Goal: Task Accomplishment & Management: Complete application form

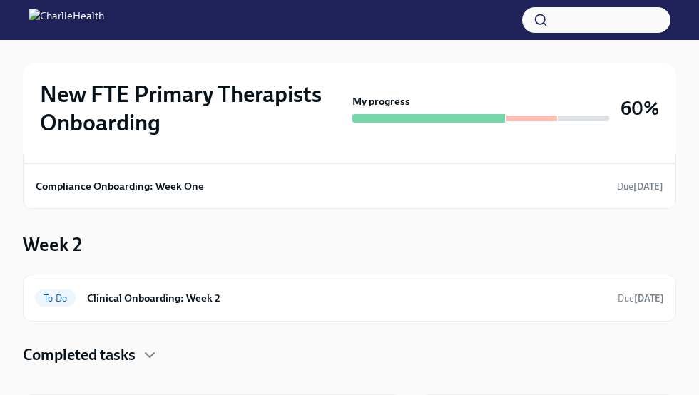
scroll to position [86, 0]
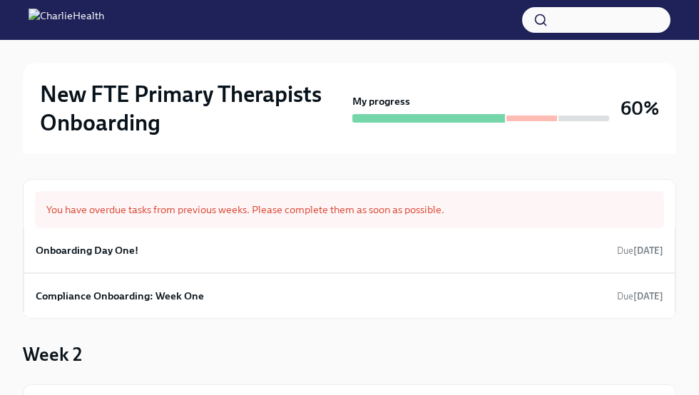
click at [611, 133] on div "New FTE Primary Therapists Onboarding My progress 60%" at bounding box center [349, 108] width 619 height 57
click at [578, 113] on div "My progress" at bounding box center [480, 108] width 257 height 29
click at [629, 112] on h3 "60%" at bounding box center [640, 109] width 39 height 26
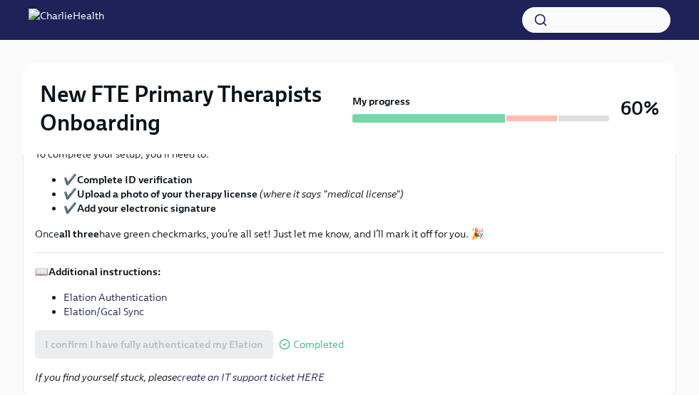
scroll to position [270, 0]
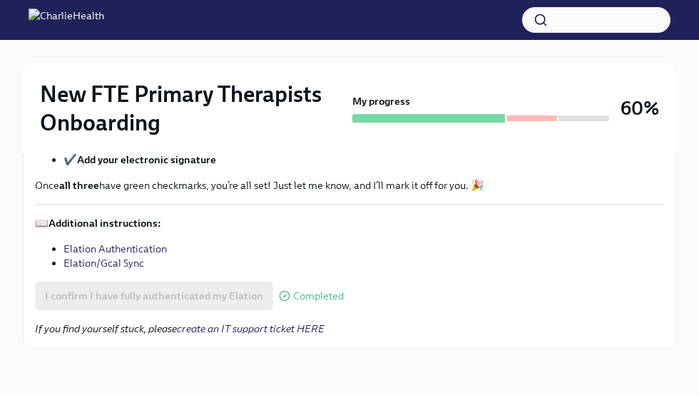
scroll to position [261, 0]
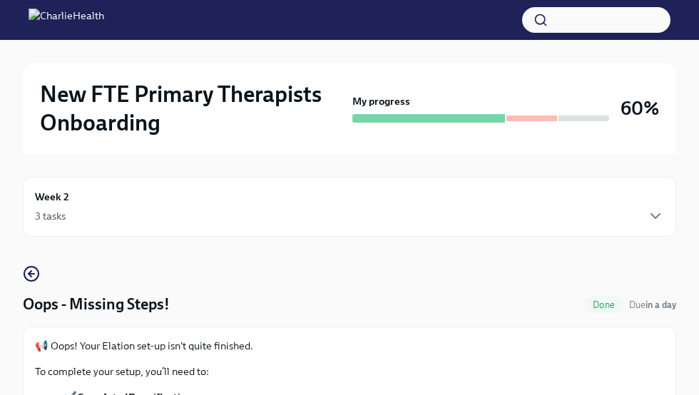
click at [642, 219] on div "3 tasks" at bounding box center [349, 216] width 629 height 17
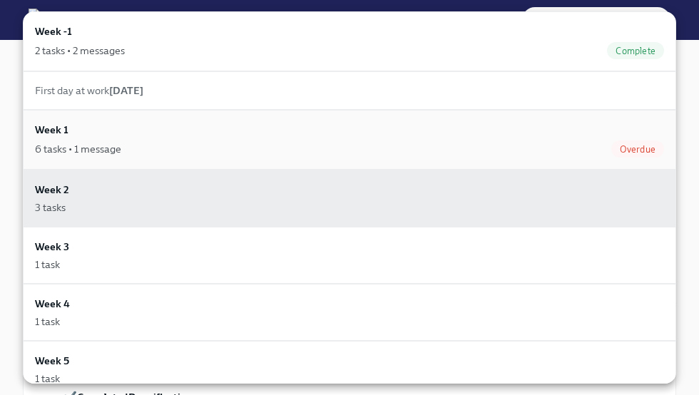
click at [407, 133] on div "Week 1 6 tasks • 1 message Overdue" at bounding box center [349, 140] width 629 height 36
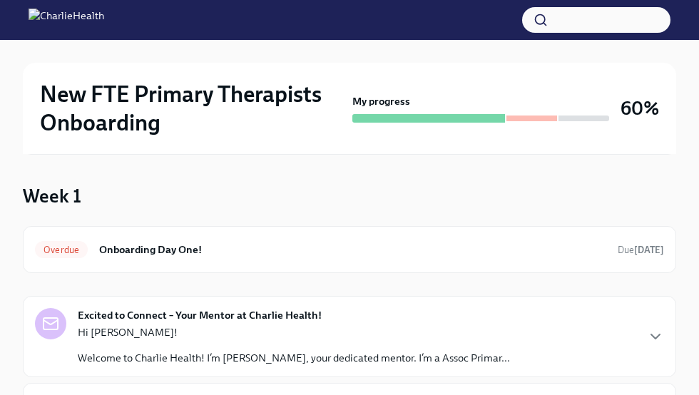
scroll to position [123, 0]
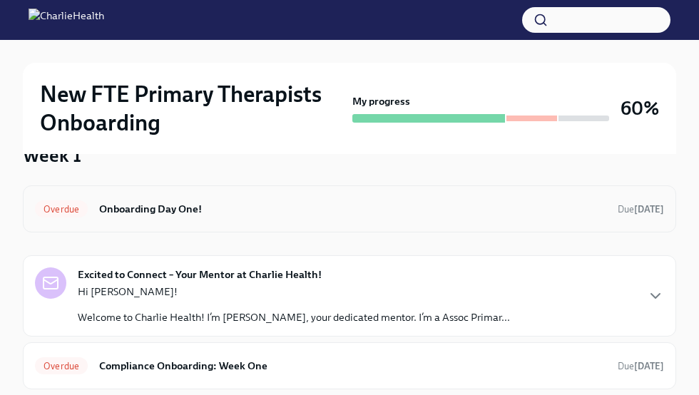
click at [626, 218] on div "Overdue Onboarding Day One! Due 7 days ago" at bounding box center [349, 209] width 629 height 23
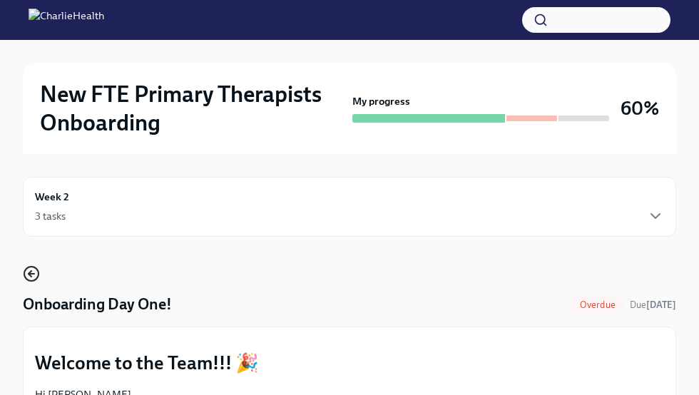
click at [27, 279] on circle "button" at bounding box center [31, 274] width 14 height 14
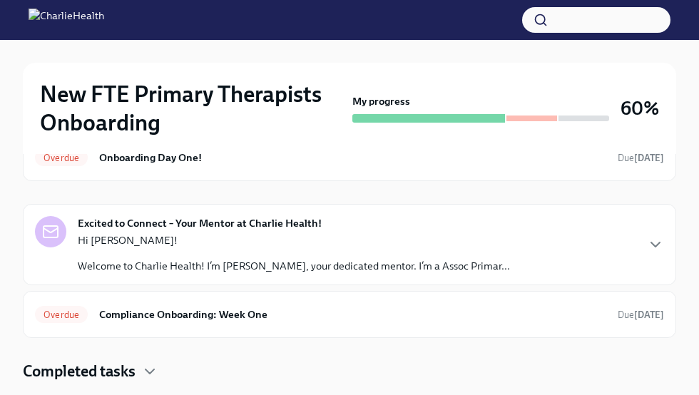
scroll to position [193, 0]
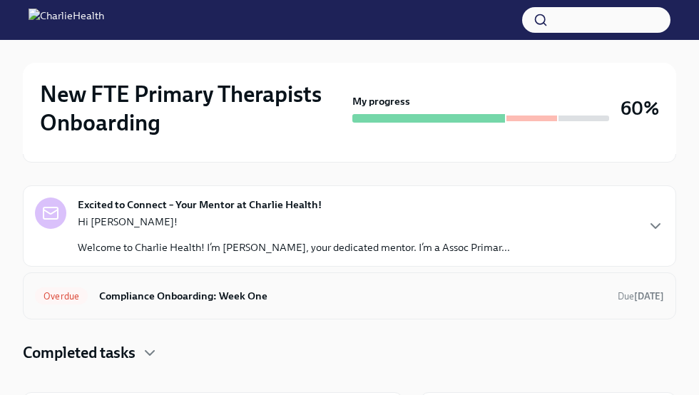
click at [234, 296] on h6 "Compliance Onboarding: Week One" at bounding box center [352, 296] width 507 height 16
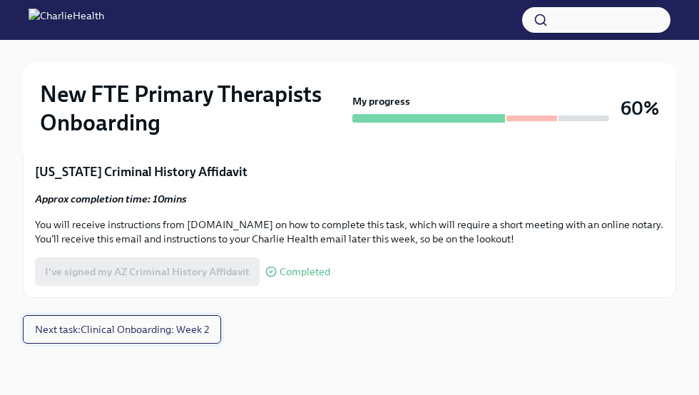
click at [189, 325] on span "Next task : Clinical Onboarding: Week 2" at bounding box center [122, 330] width 174 height 14
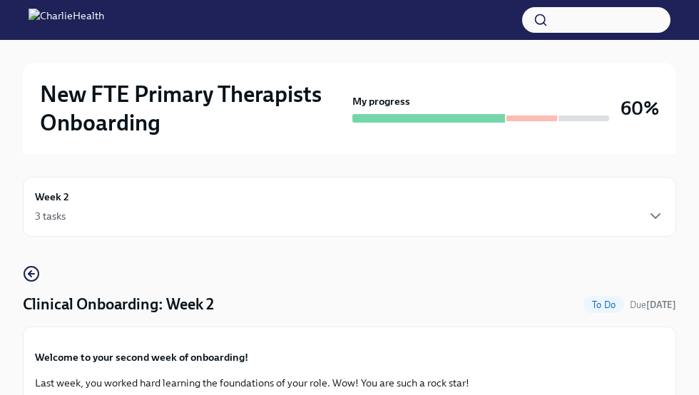
click at [113, 191] on div "Week 2 3 tasks" at bounding box center [349, 207] width 629 height 36
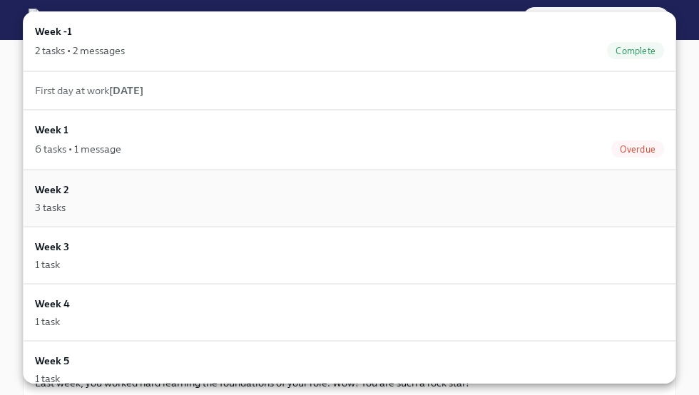
click at [278, 217] on div "Week 2 3 tasks" at bounding box center [350, 198] width 654 height 57
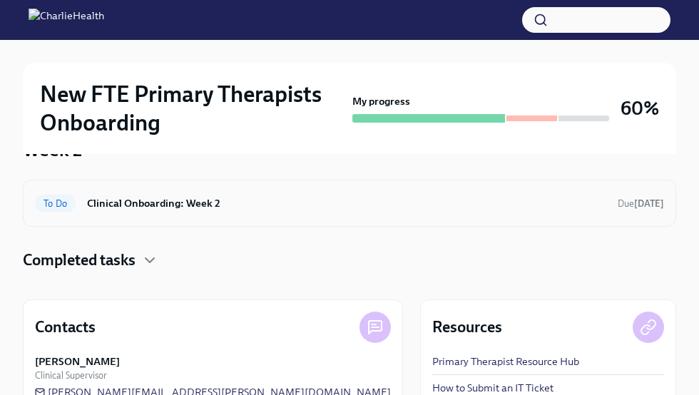
scroll to position [290, 0]
click at [310, 225] on div "To Do Clinical Onboarding: Week 2 Due in 2 days" at bounding box center [350, 204] width 654 height 47
click at [283, 203] on h6 "Clinical Onboarding: Week 2" at bounding box center [346, 204] width 519 height 16
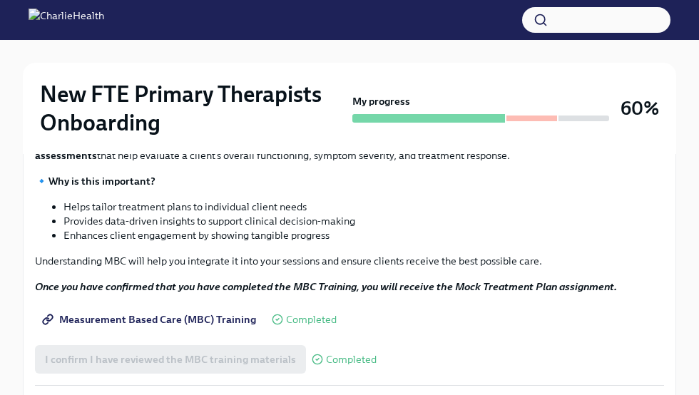
scroll to position [706, 0]
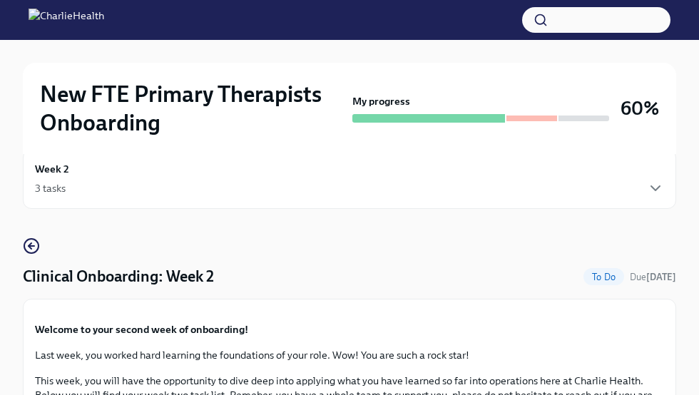
scroll to position [0, 0]
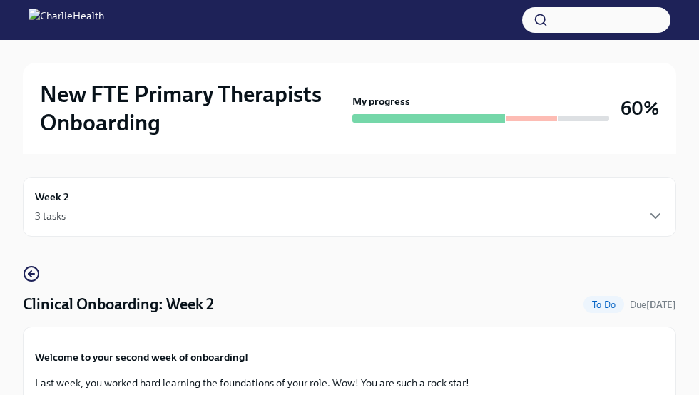
click at [527, 216] on div "3 tasks" at bounding box center [349, 216] width 629 height 17
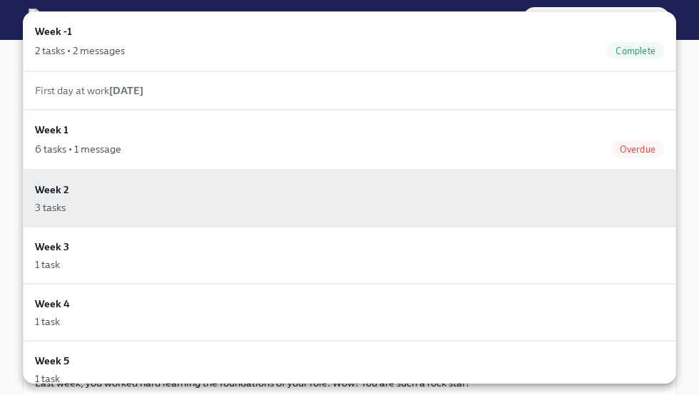
click at [10, 27] on div at bounding box center [349, 197] width 699 height 395
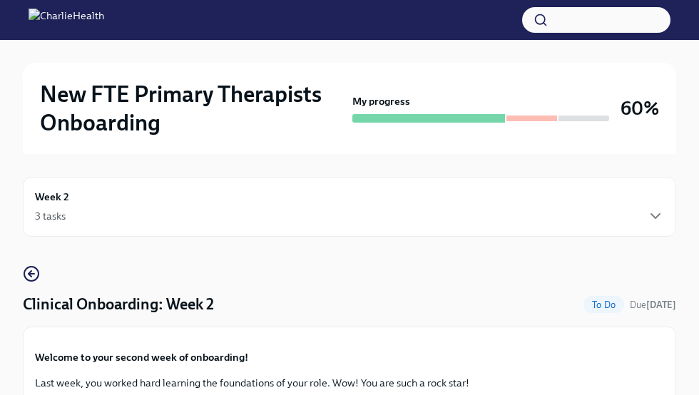
click at [199, 201] on div "Week 2 3 tasks" at bounding box center [349, 207] width 629 height 36
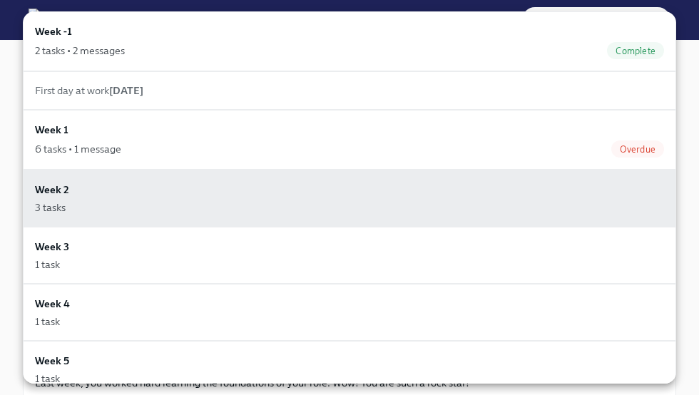
click at [0, 36] on div at bounding box center [349, 197] width 699 height 395
